Goal: Check status: Check status

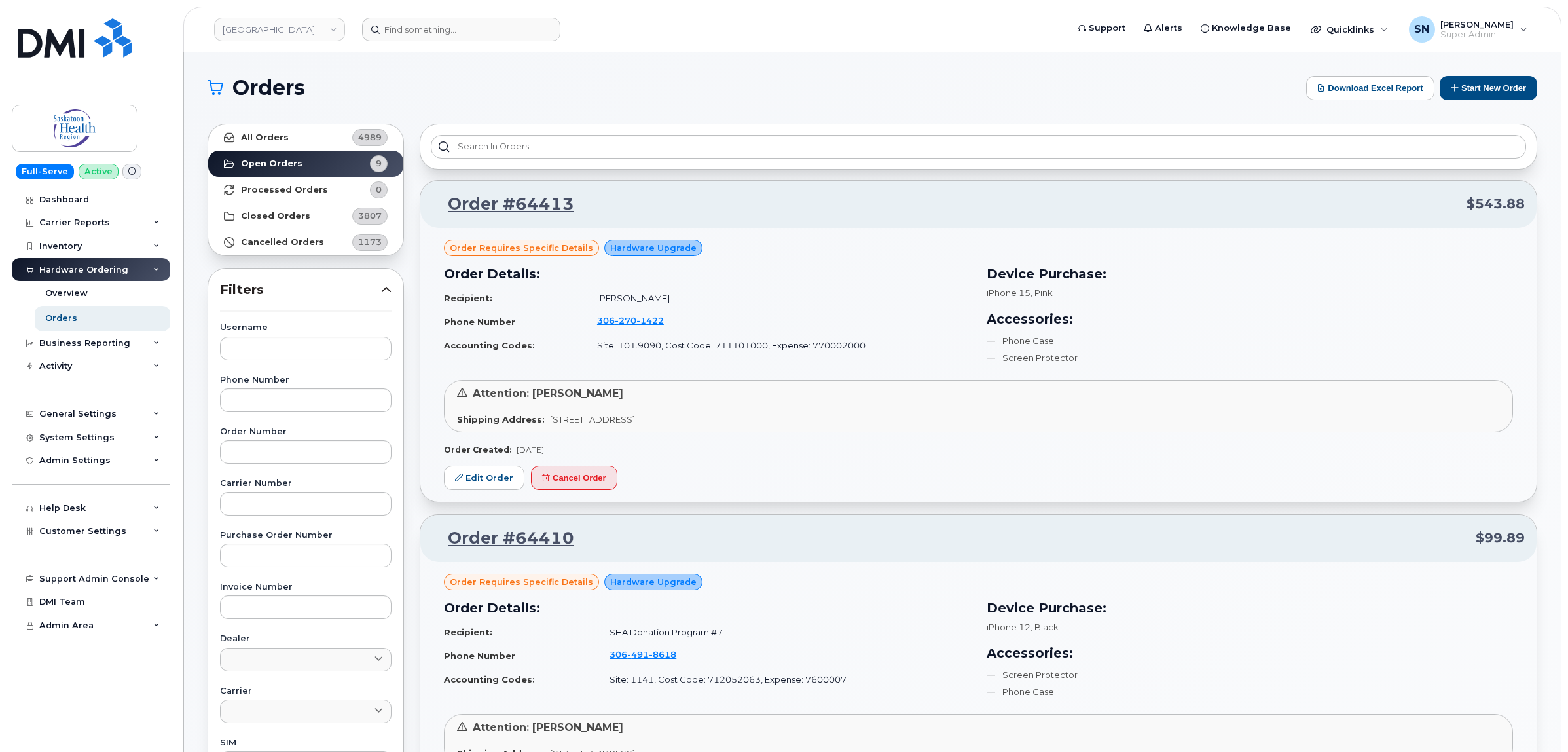
click at [419, 41] on header "Saskatoon Health Region Support Alerts Knowledge Base Quicklinks Suspend / Canc…" at bounding box center [872, 29] width 1378 height 46
click at [426, 27] on input at bounding box center [461, 29] width 198 height 24
paste input "8259732472"
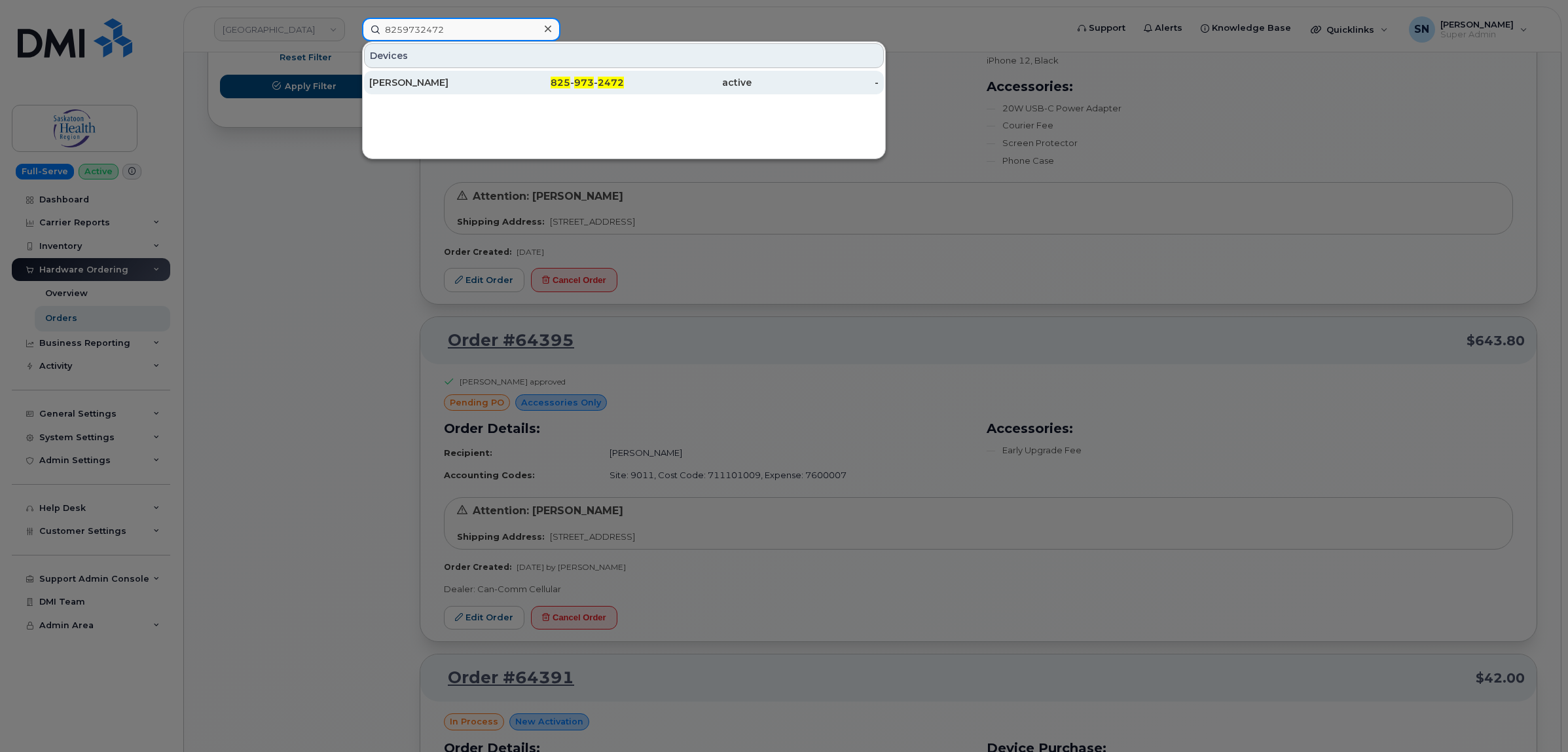
type input "8259732472"
click at [465, 83] on div "[PERSON_NAME]" at bounding box center [433, 83] width 128 height 13
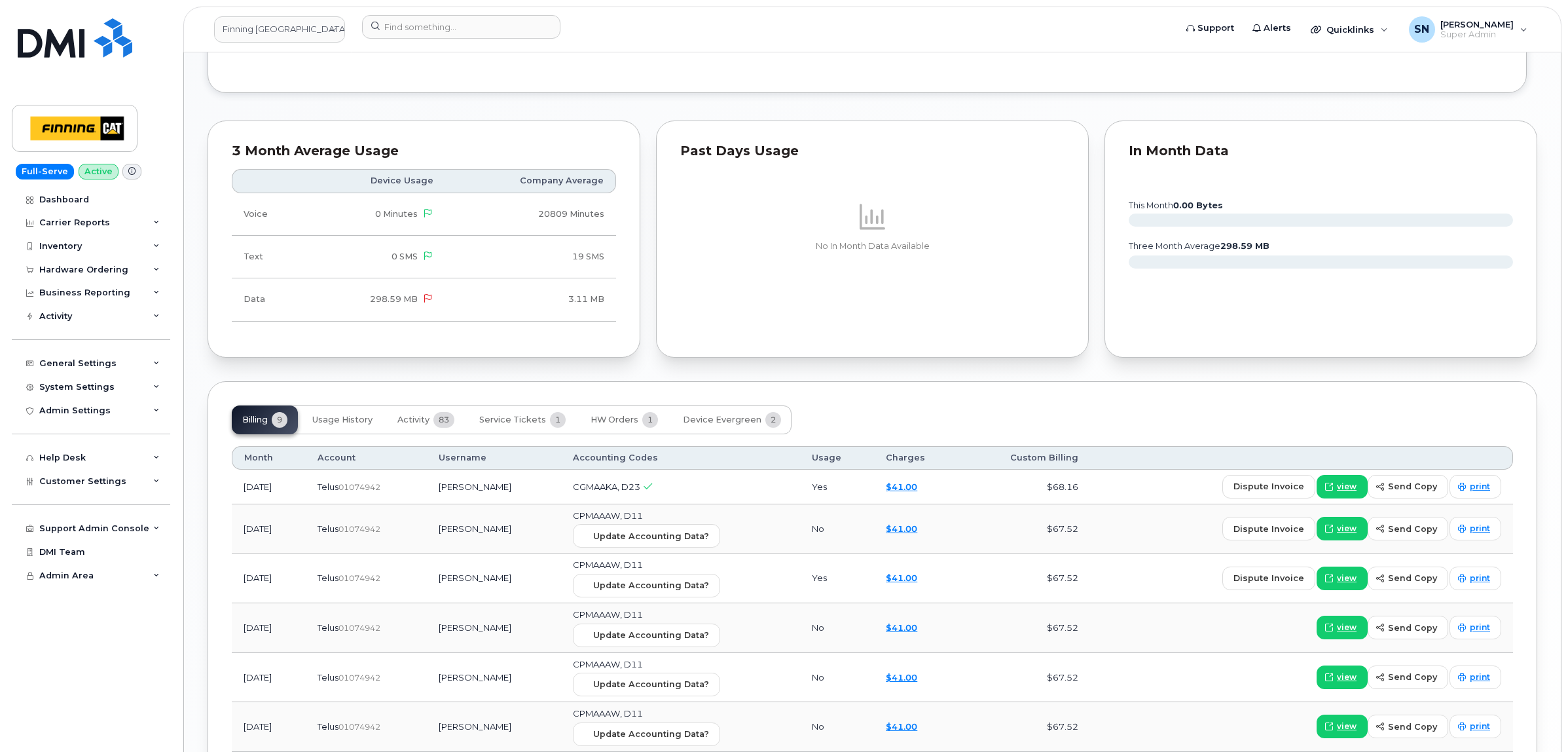
scroll to position [1146, 0]
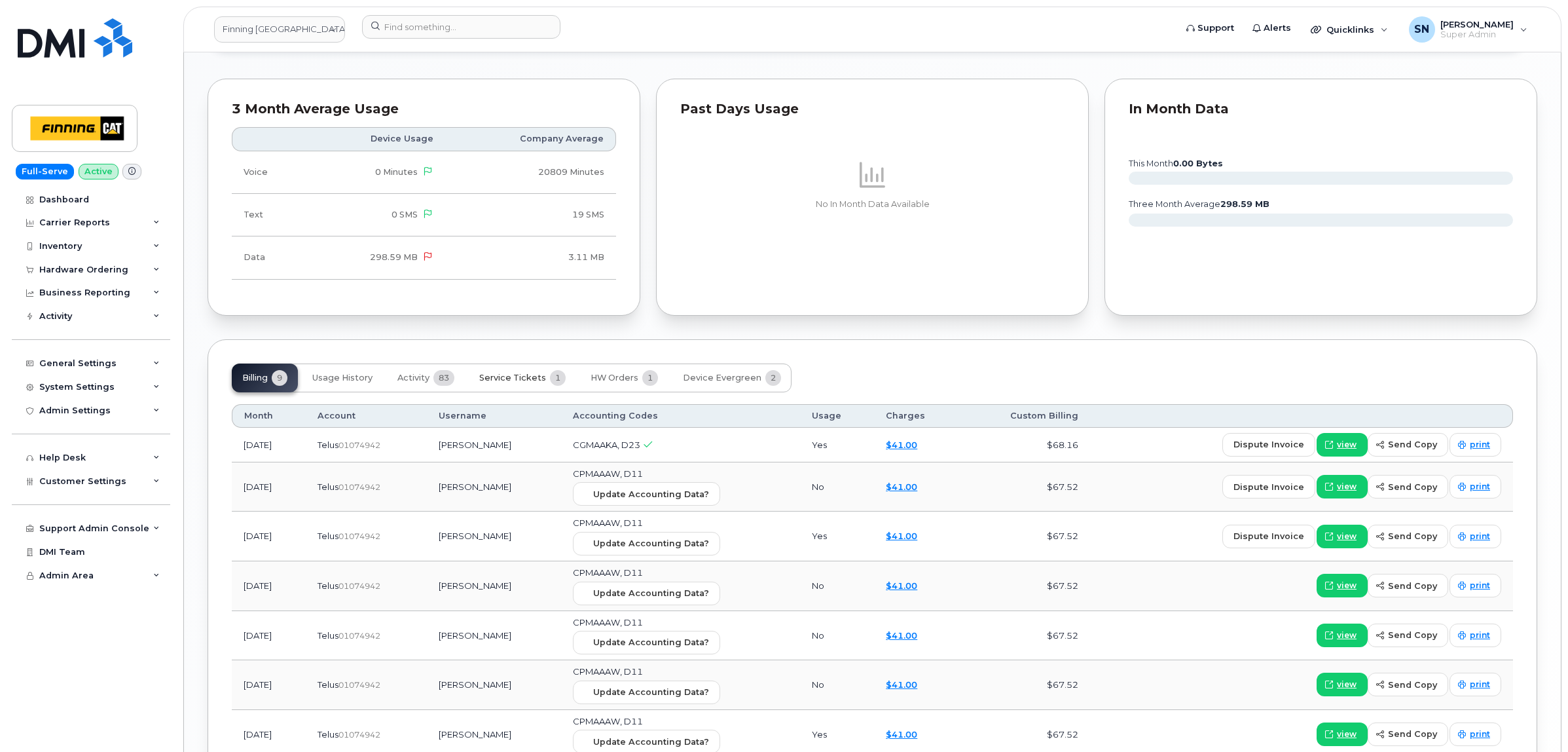
click at [535, 371] on button "Service Tickets 1" at bounding box center [523, 378] width 108 height 29
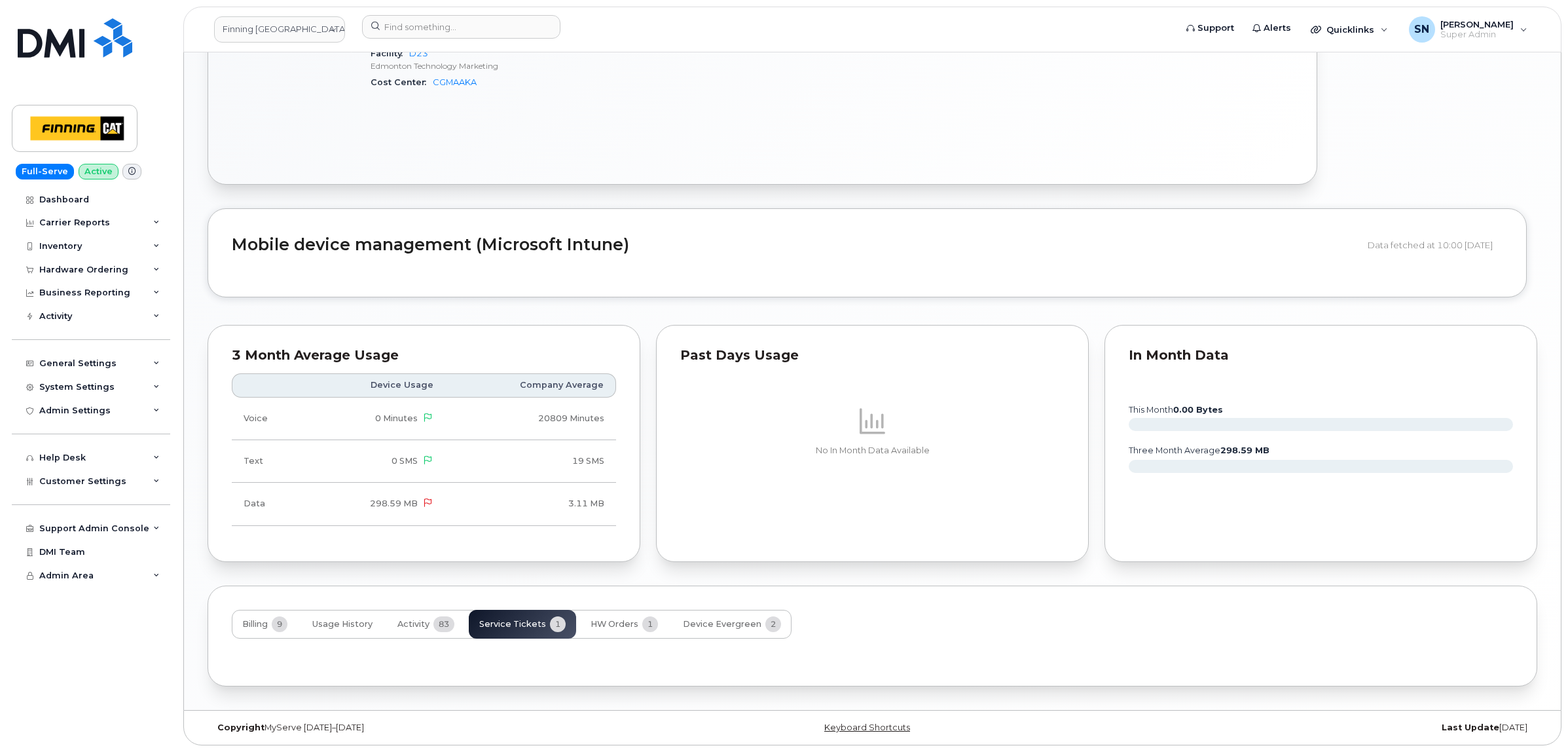
scroll to position [961, 0]
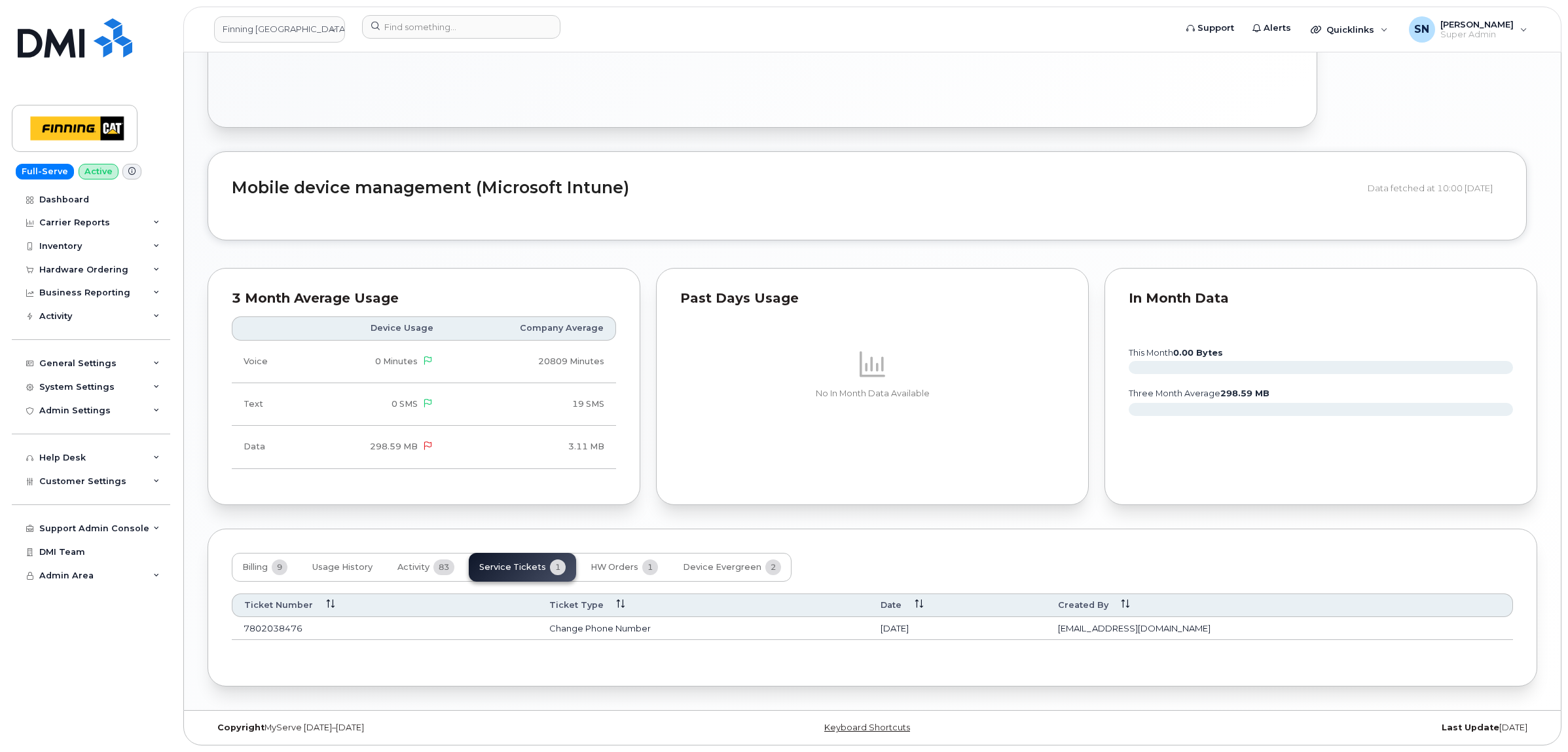
click at [518, 623] on td "7802038476" at bounding box center [385, 628] width 306 height 24
click at [271, 626] on td "7802038476" at bounding box center [385, 628] width 306 height 24
click at [269, 626] on td "7802038476" at bounding box center [385, 628] width 306 height 24
click at [345, 567] on span "Usage History" at bounding box center [342, 567] width 60 height 11
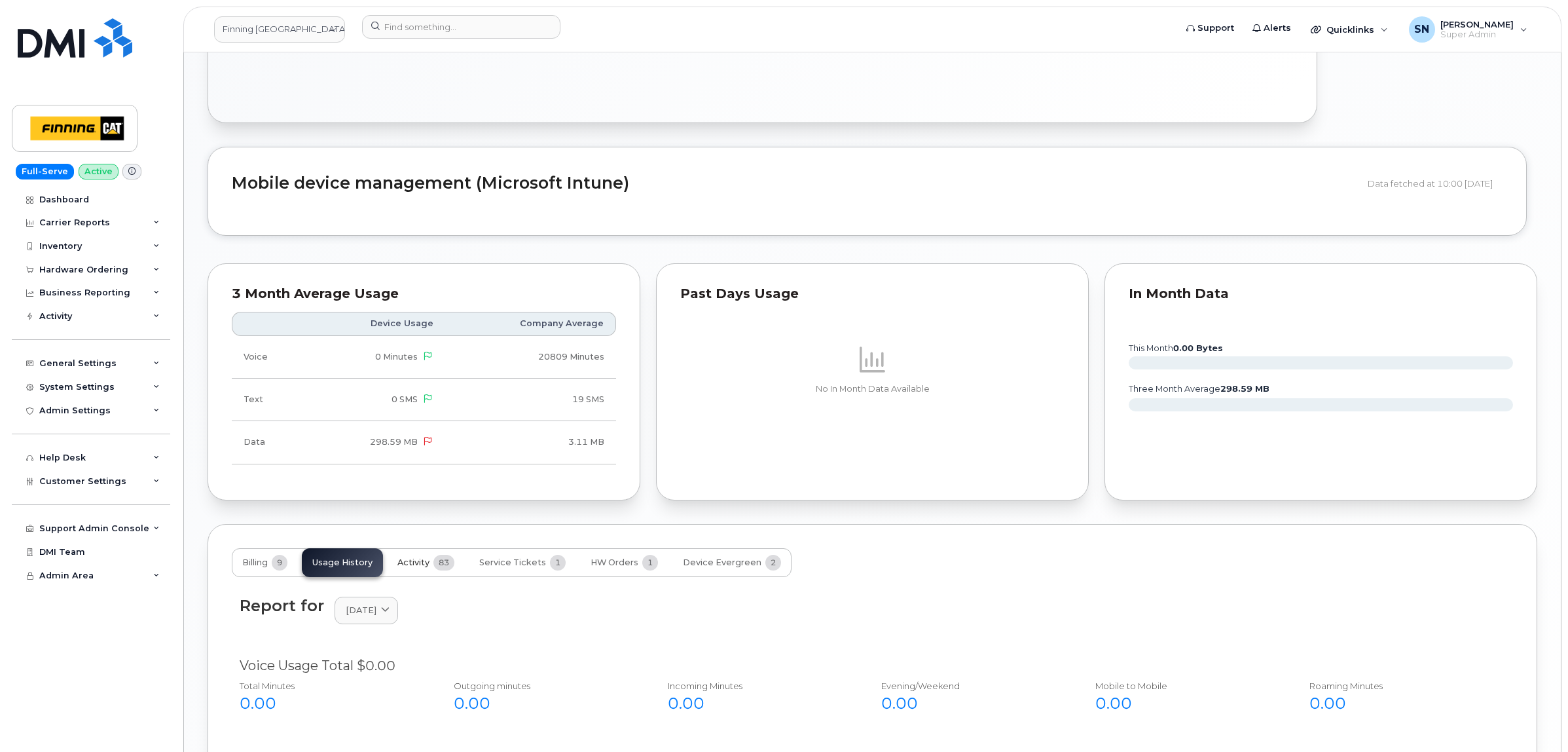
click at [424, 565] on span "Activity" at bounding box center [413, 562] width 32 height 11
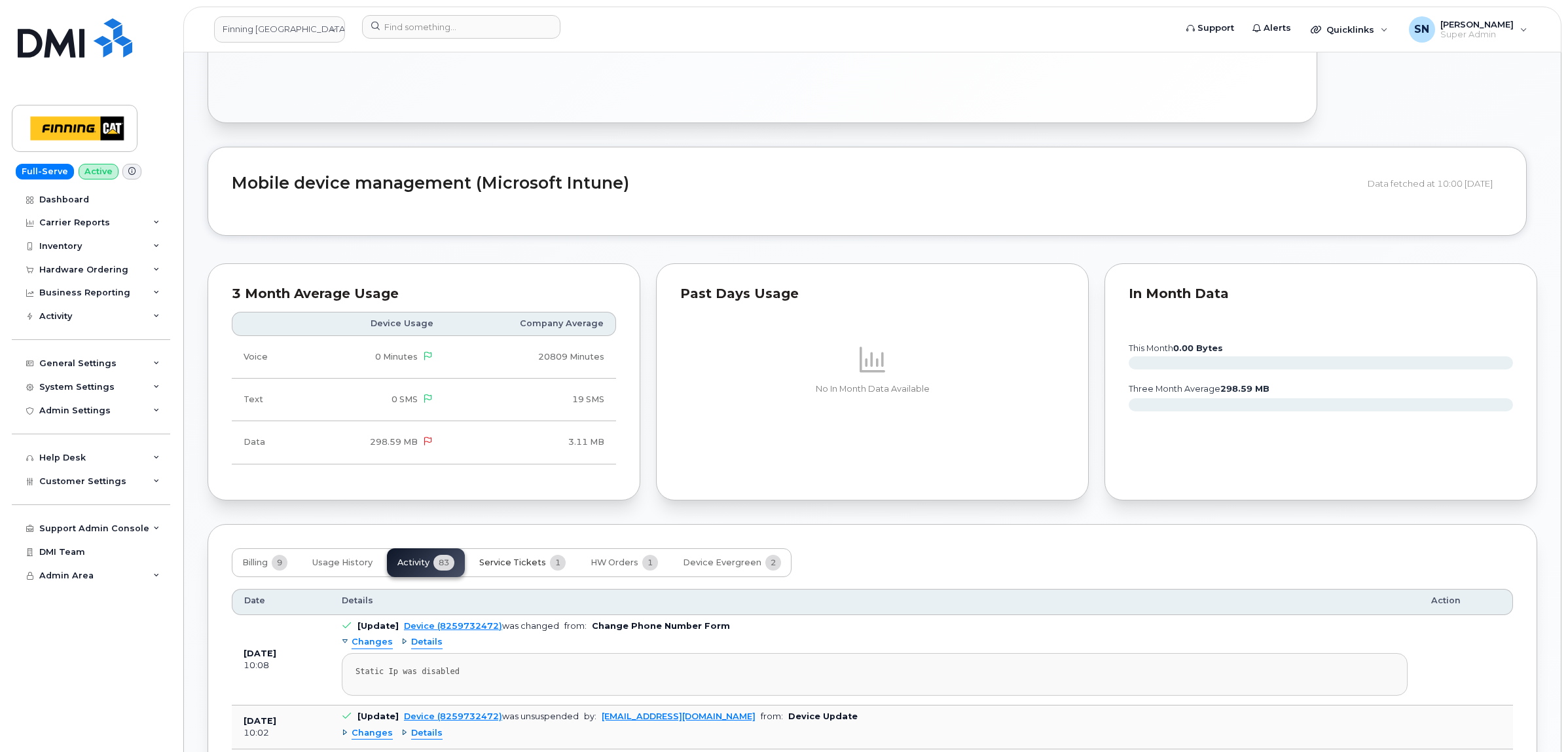
click at [523, 558] on button "Service Tickets 1" at bounding box center [523, 562] width 108 height 29
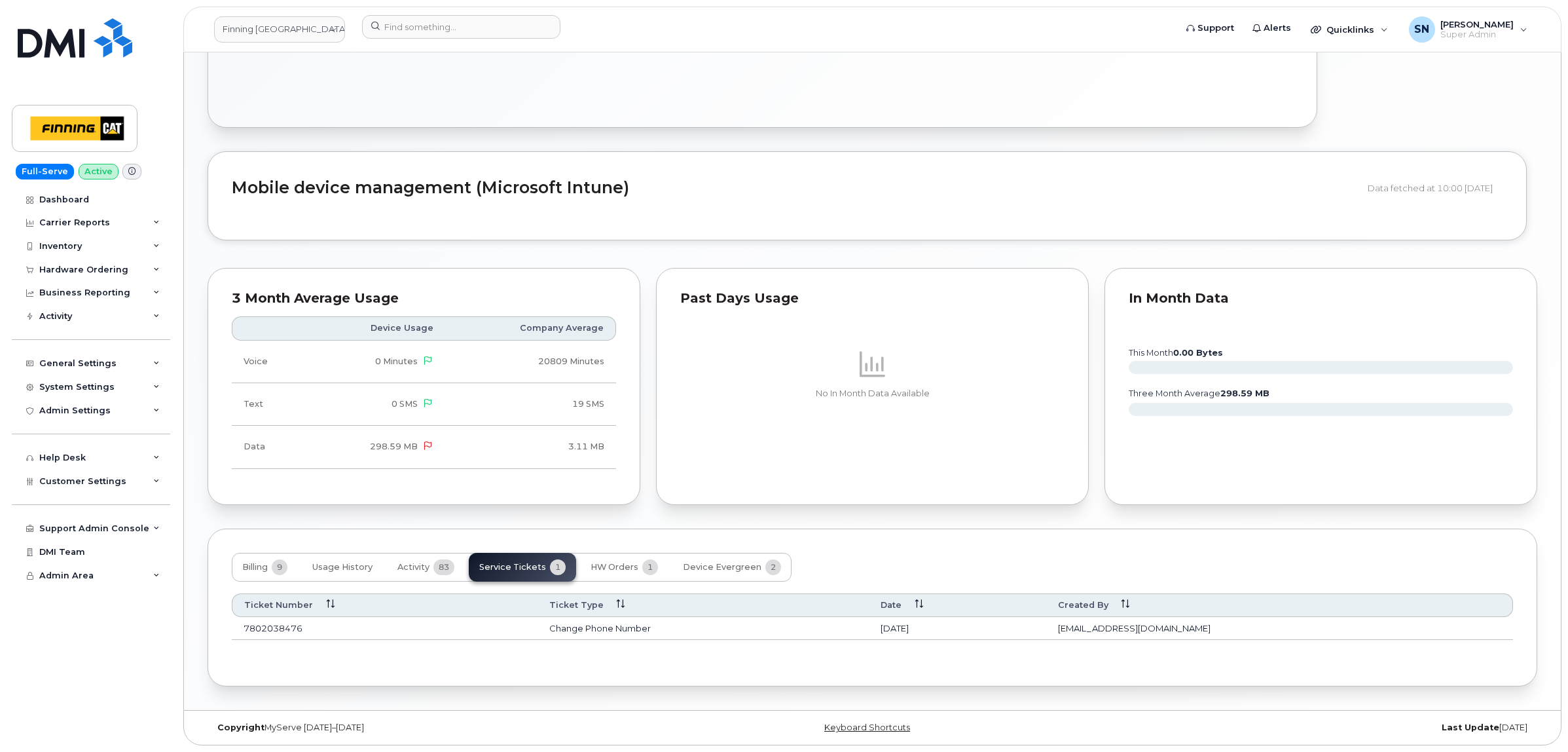
click at [579, 152] on div "Mobile device management (Microsoft Intune) Data fetched at 10:00 19/09/2025" at bounding box center [867, 196] width 1319 height 89
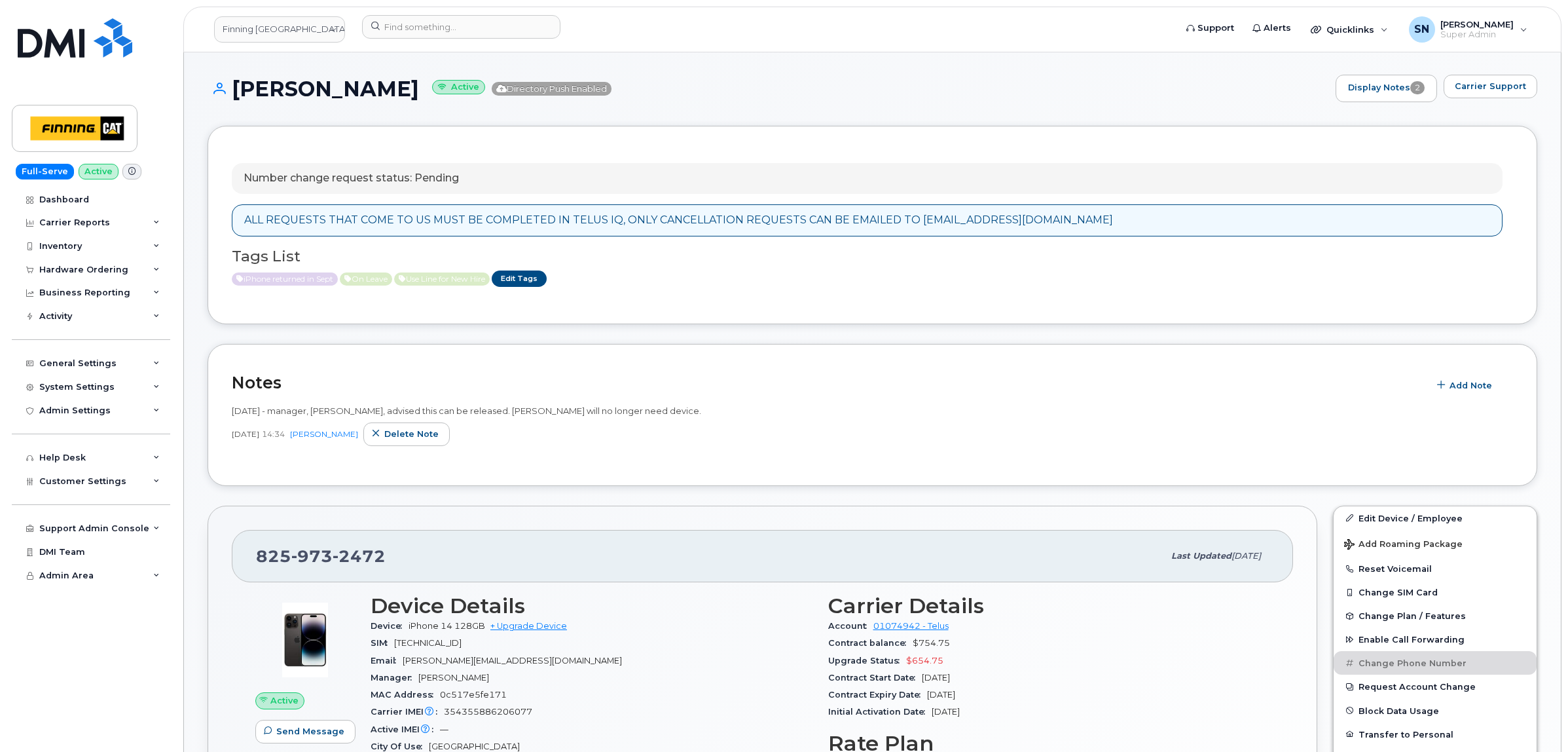
scroll to position [0, 0]
